Goal: Information Seeking & Learning: Learn about a topic

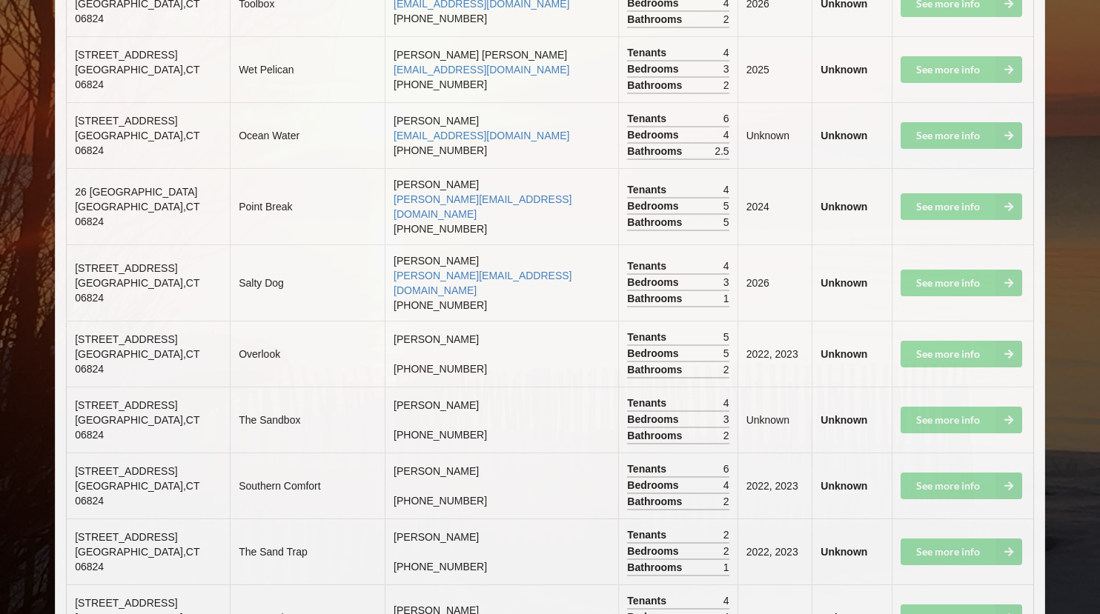
scroll to position [8295, 0]
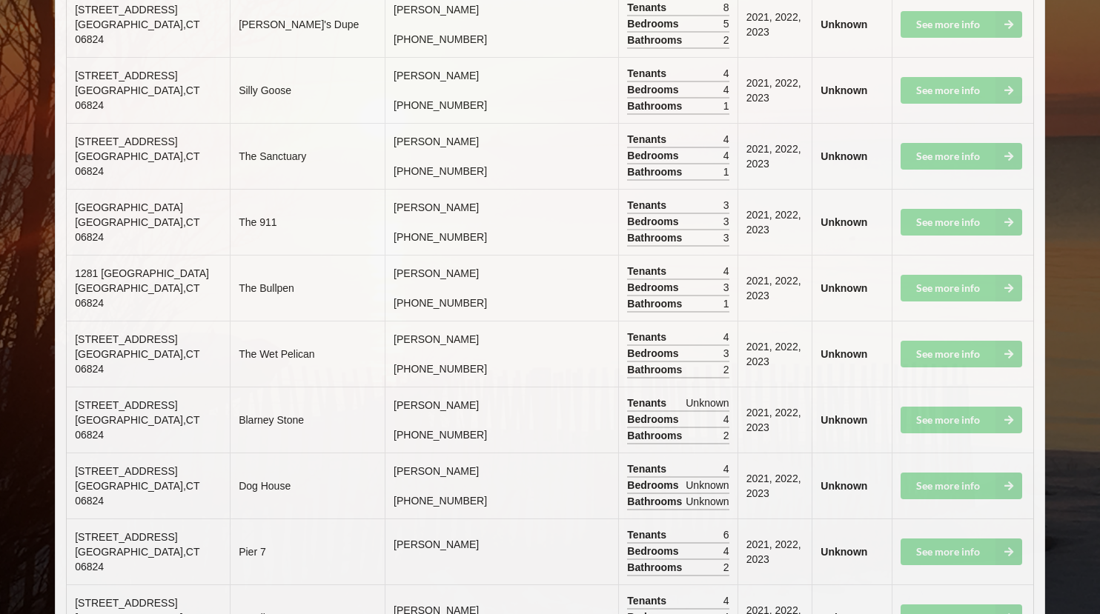
drag, startPoint x: 76, startPoint y: 298, endPoint x: 182, endPoint y: 313, distance: 107.7
copy td "[STREET_ADDRESS]"
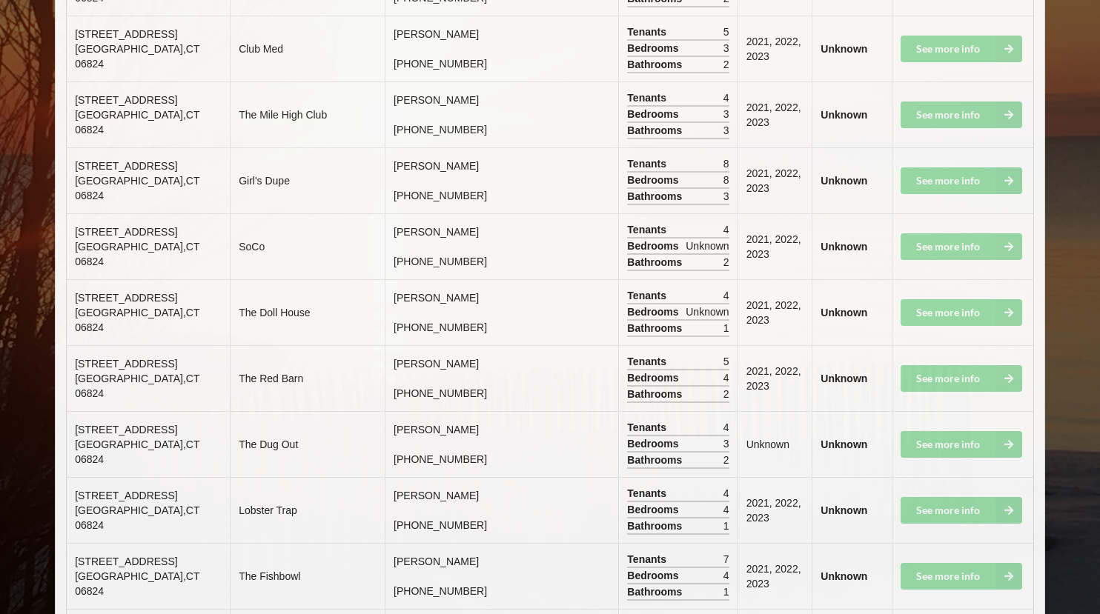
scroll to position [7528, 0]
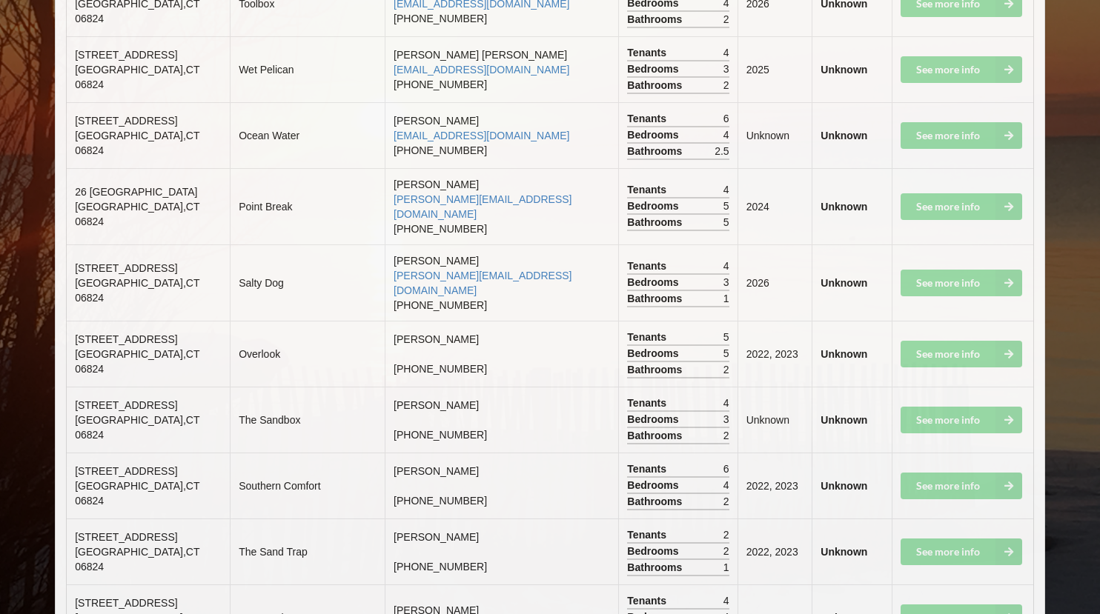
scroll to position [8295, 0]
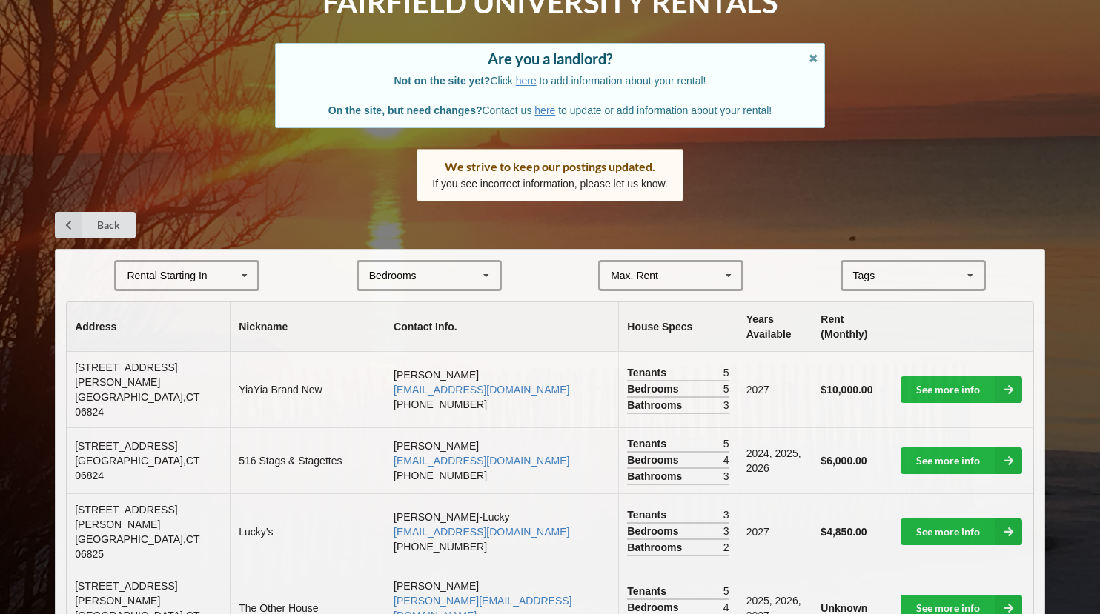
scroll to position [96, 0]
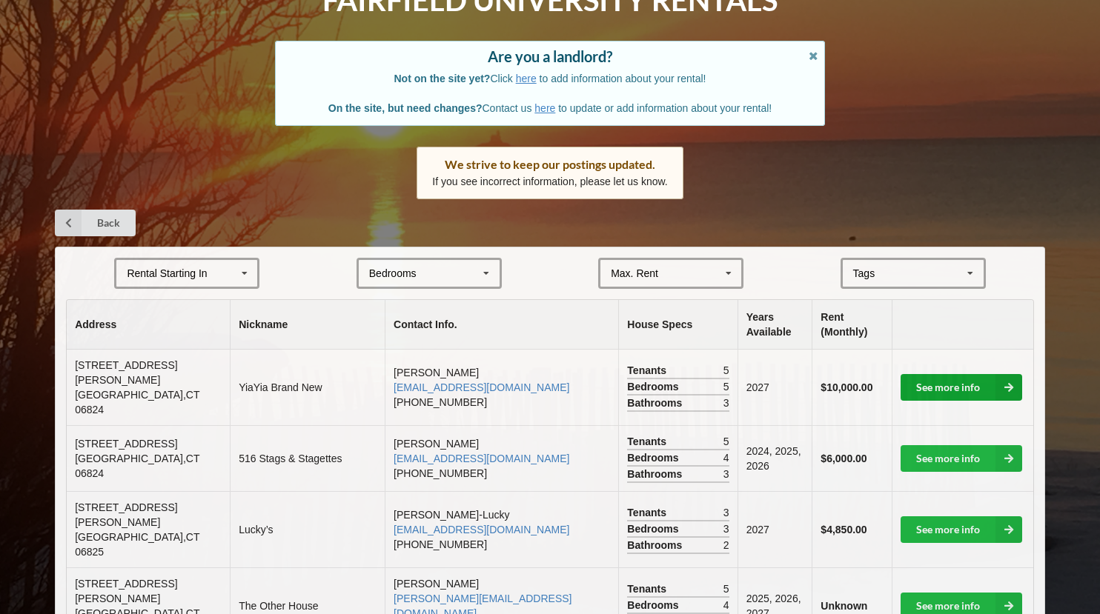
click at [980, 380] on link "See more info" at bounding box center [961, 387] width 122 height 27
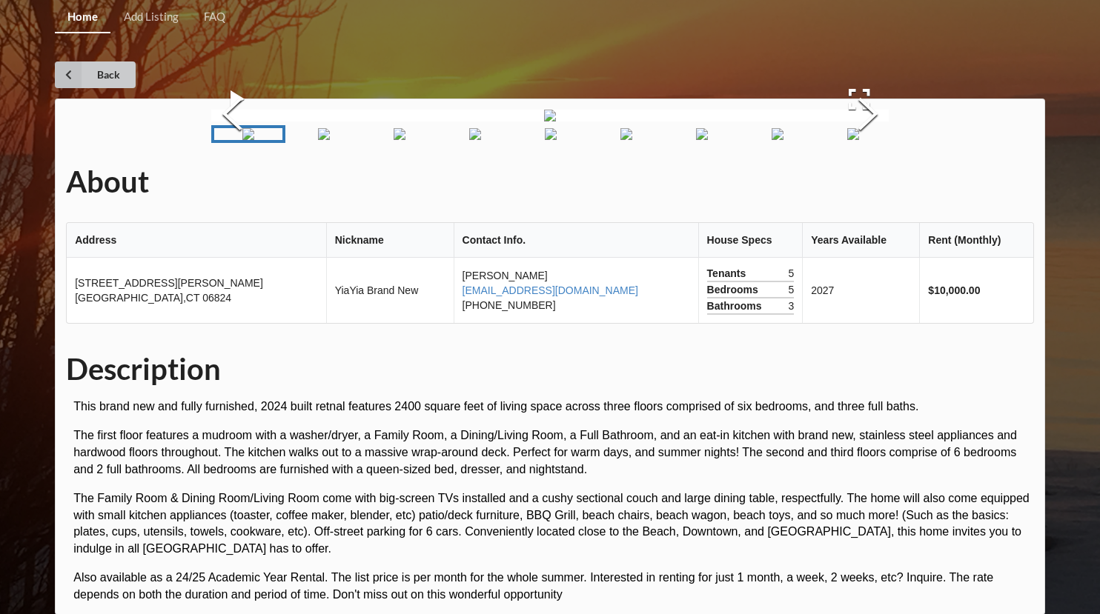
click at [84, 70] on link "Back" at bounding box center [95, 75] width 81 height 27
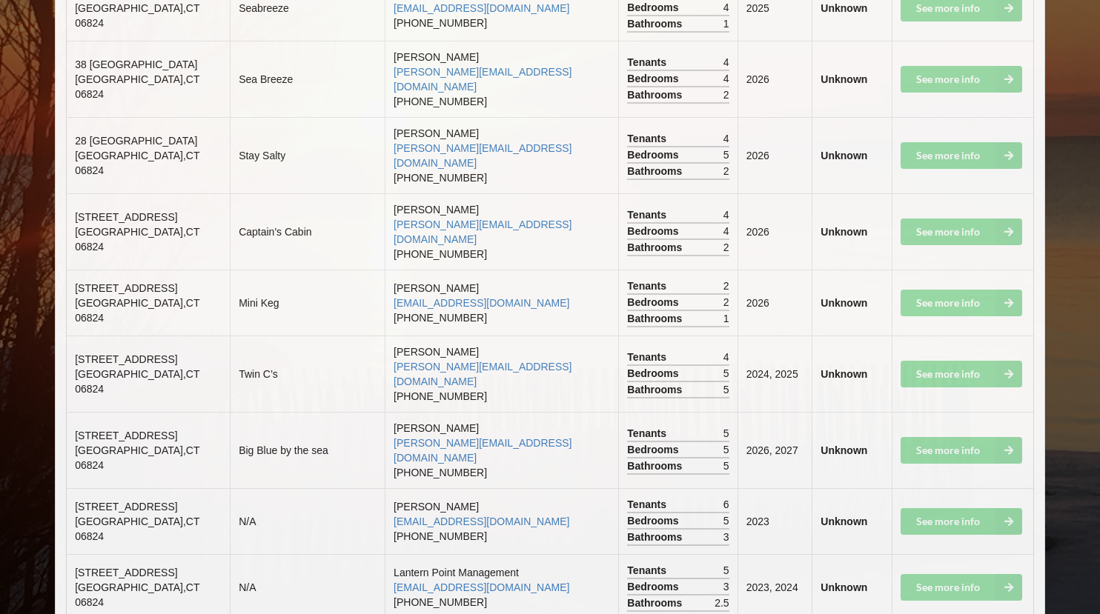
scroll to position [3494, 0]
click at [265, 554] on td "N/A" at bounding box center [307, 587] width 155 height 66
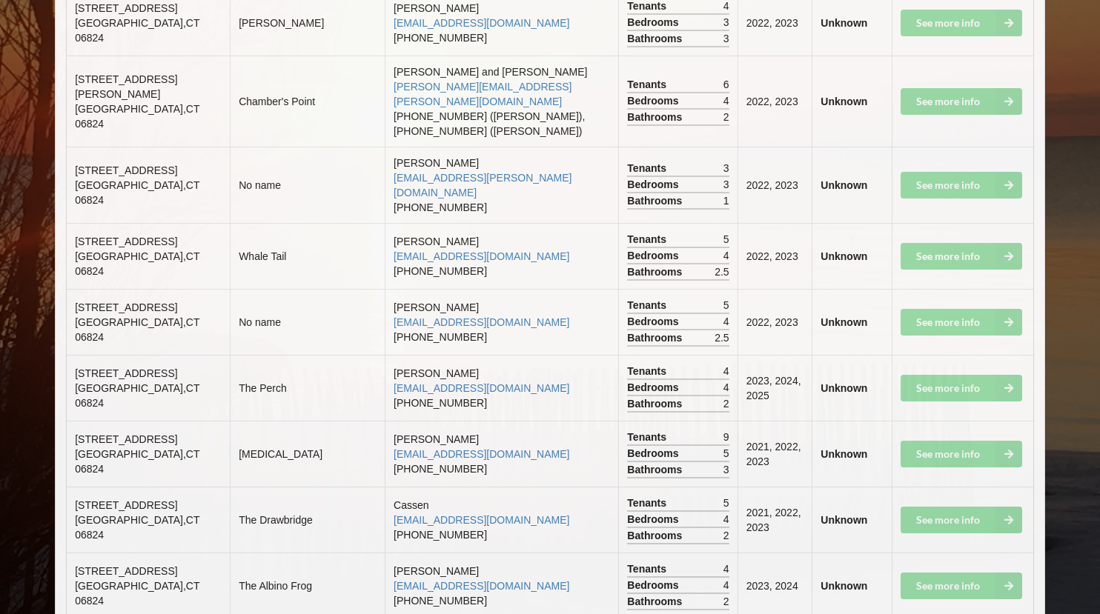
scroll to position [4785, 0]
